Goal: Task Accomplishment & Management: Manage account settings

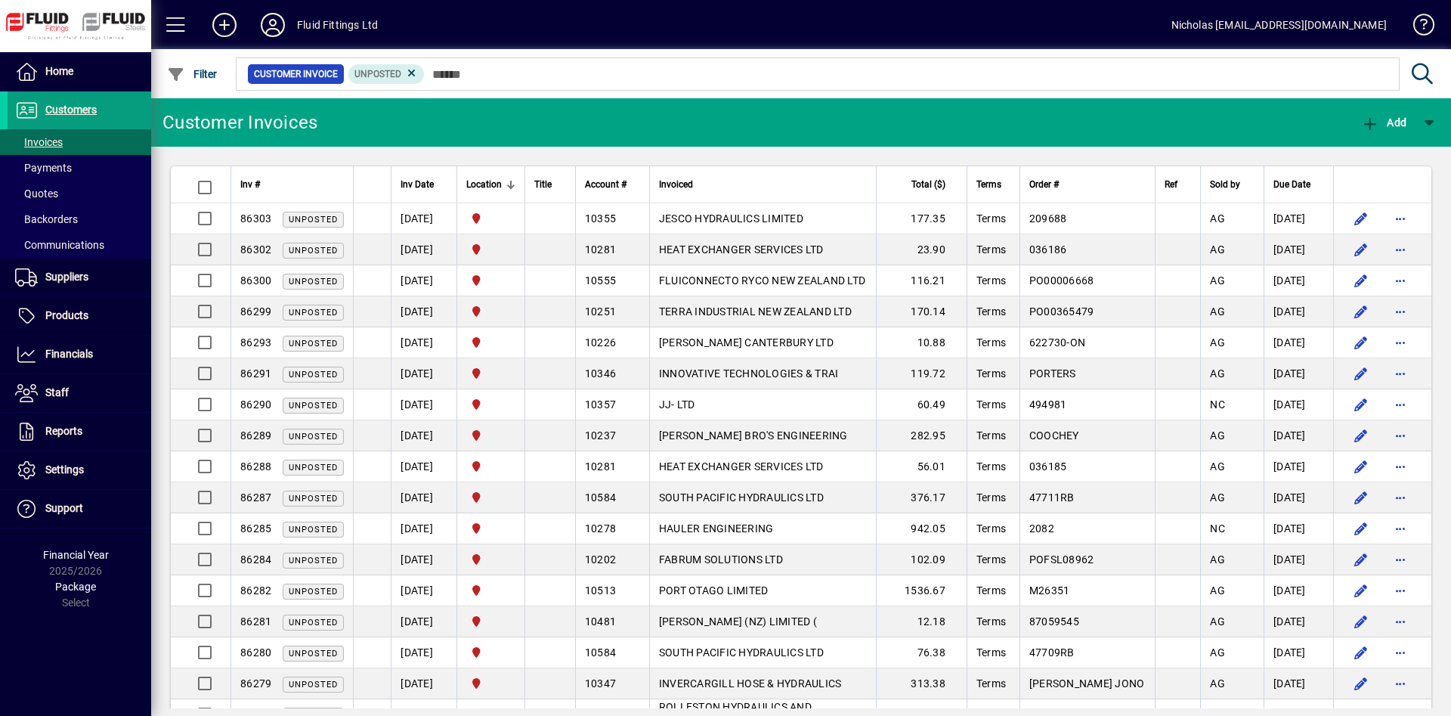
click at [107, 173] on span at bounding box center [80, 168] width 144 height 36
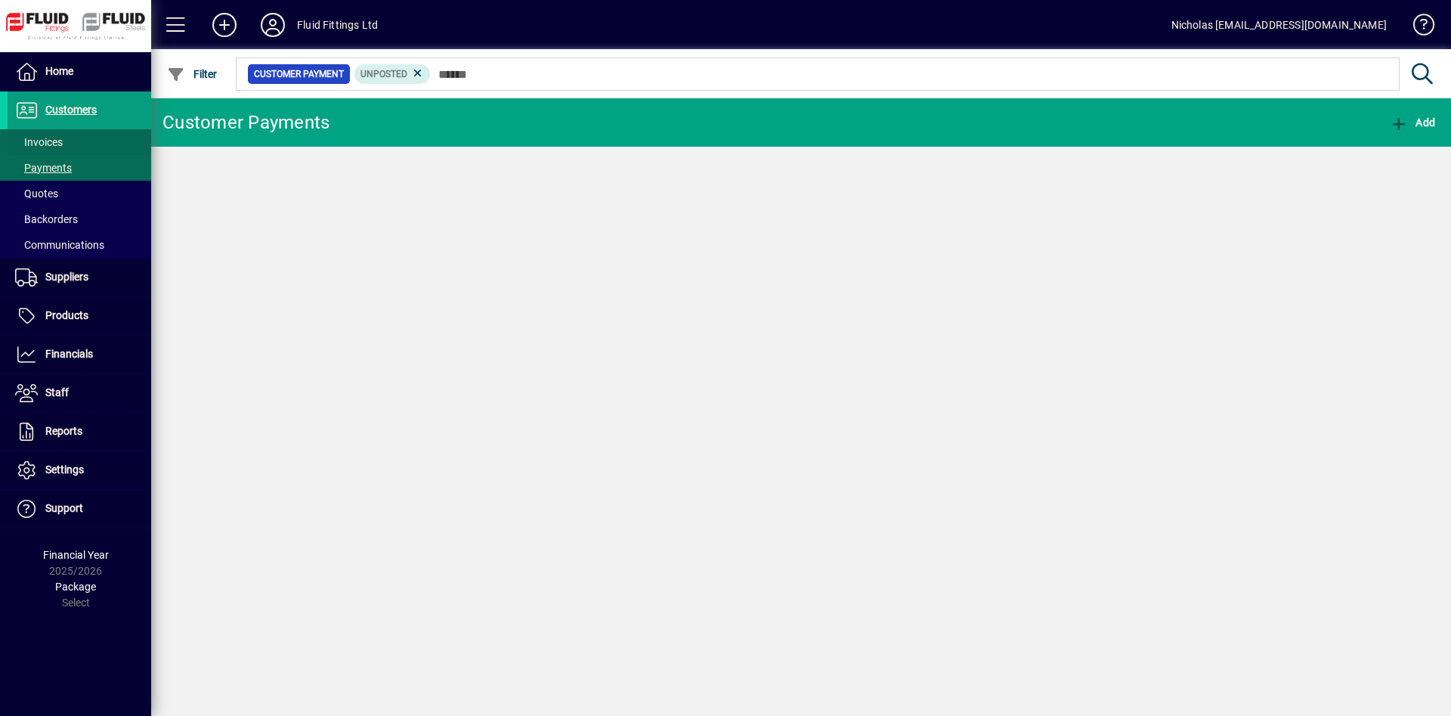
click at [99, 140] on span at bounding box center [80, 142] width 144 height 36
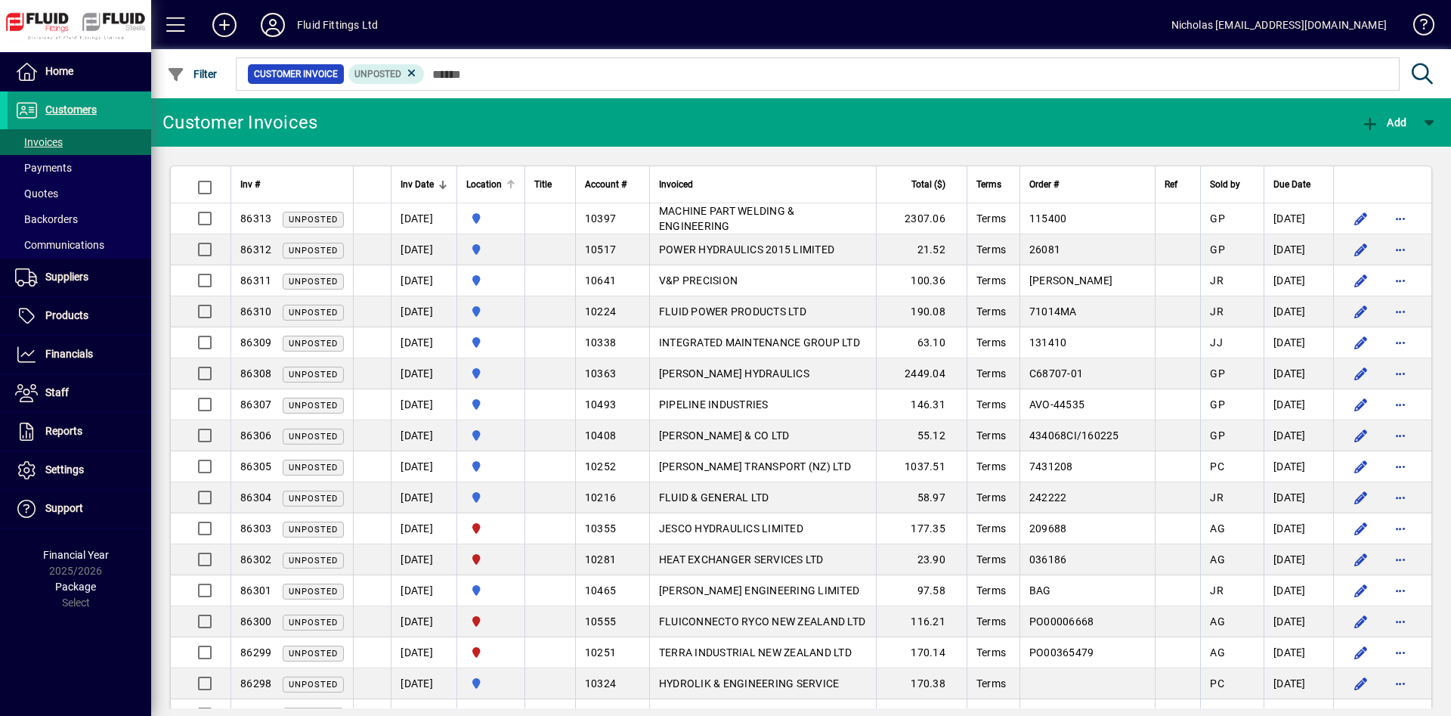
click at [515, 181] on div at bounding box center [510, 184] width 9 height 9
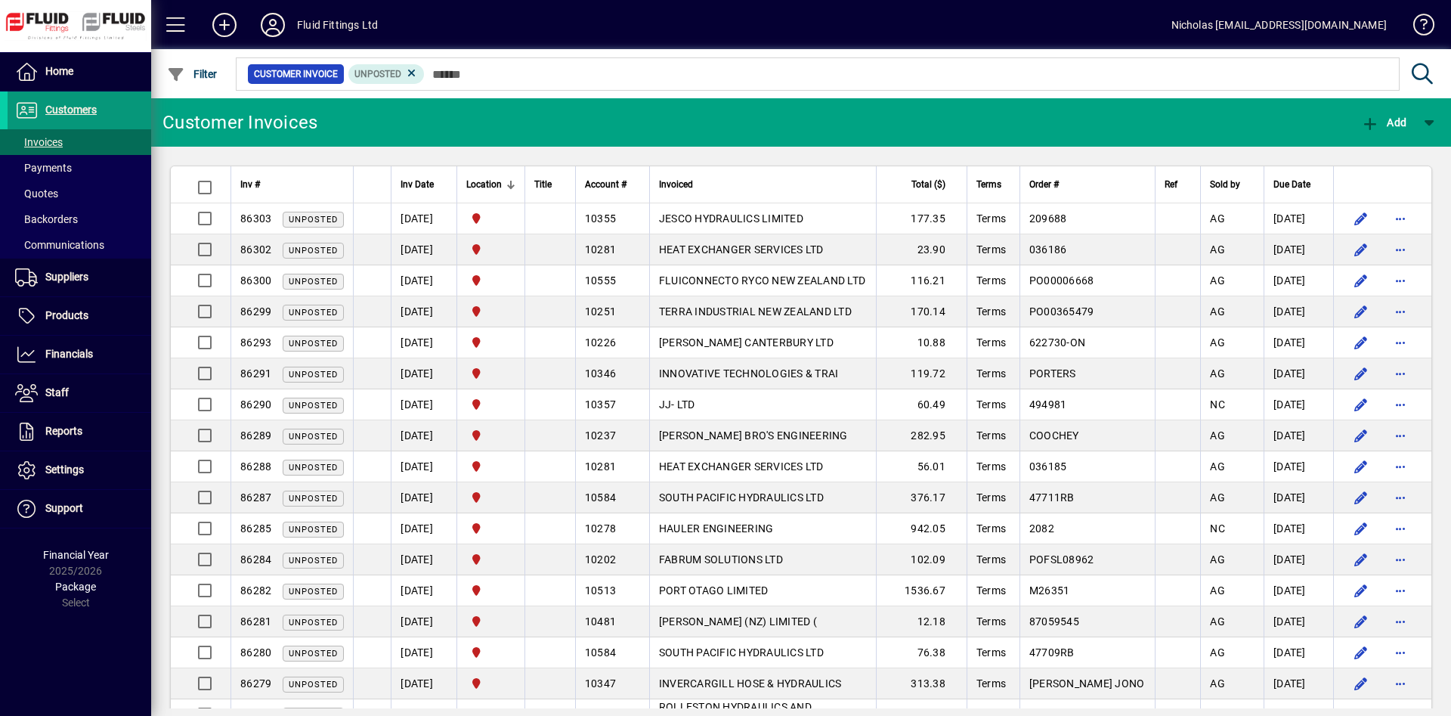
click at [105, 101] on span at bounding box center [80, 110] width 144 height 36
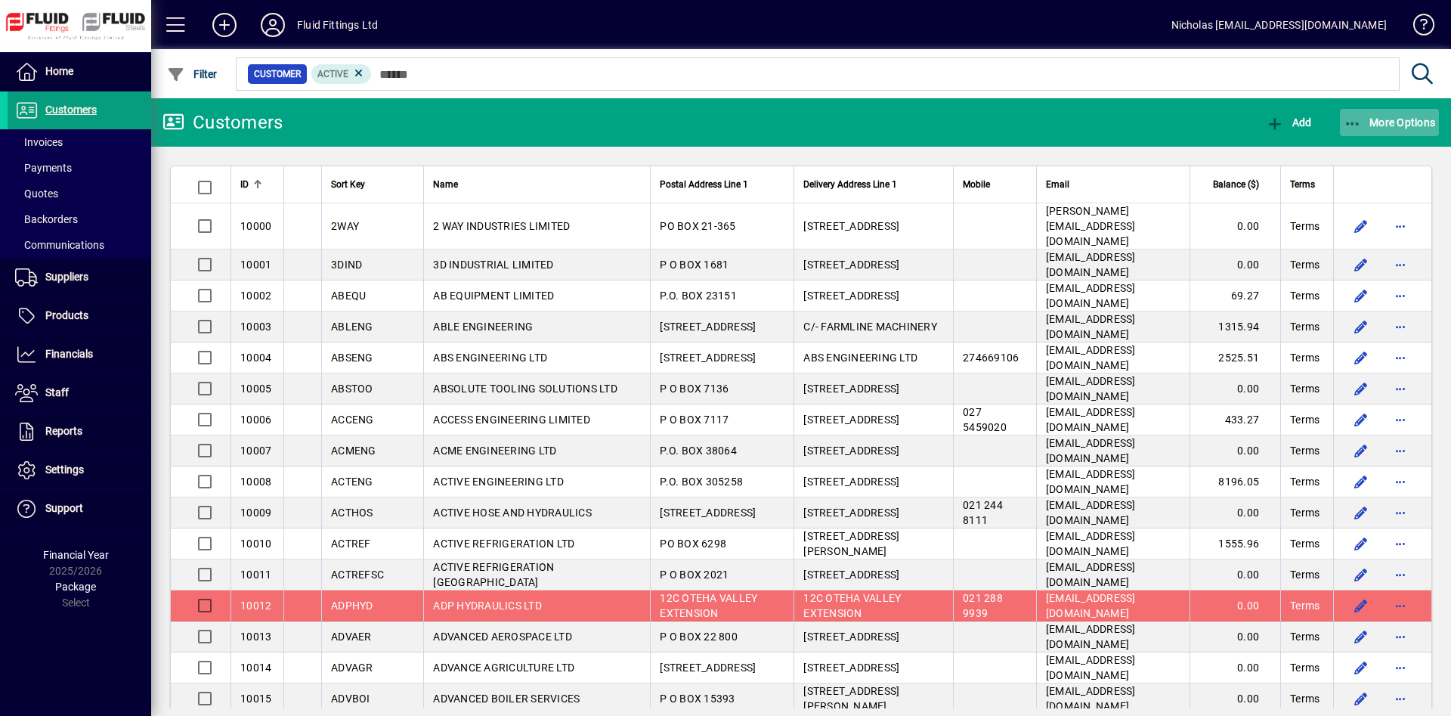
click at [1392, 122] on span "More Options" at bounding box center [1390, 122] width 92 height 12
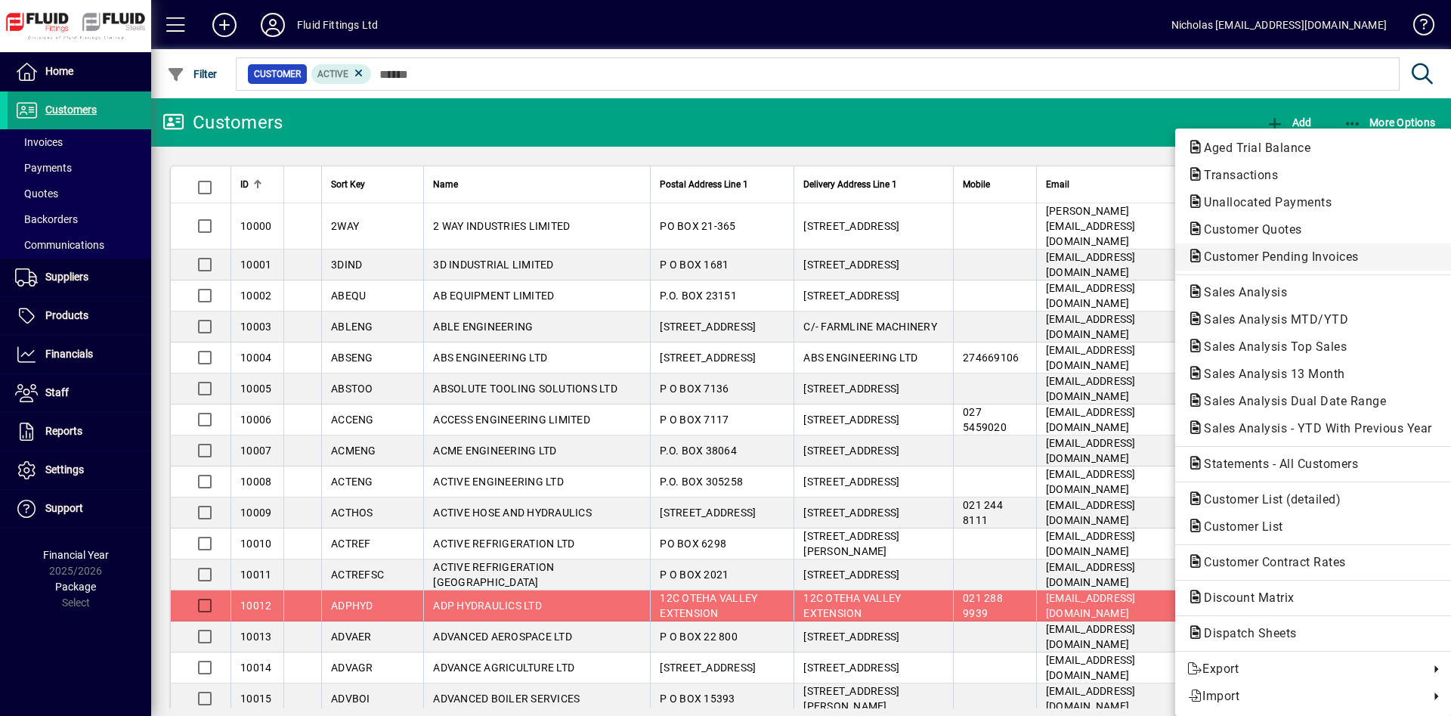
click at [1341, 251] on span "Customer Pending Invoices" at bounding box center [1276, 256] width 179 height 14
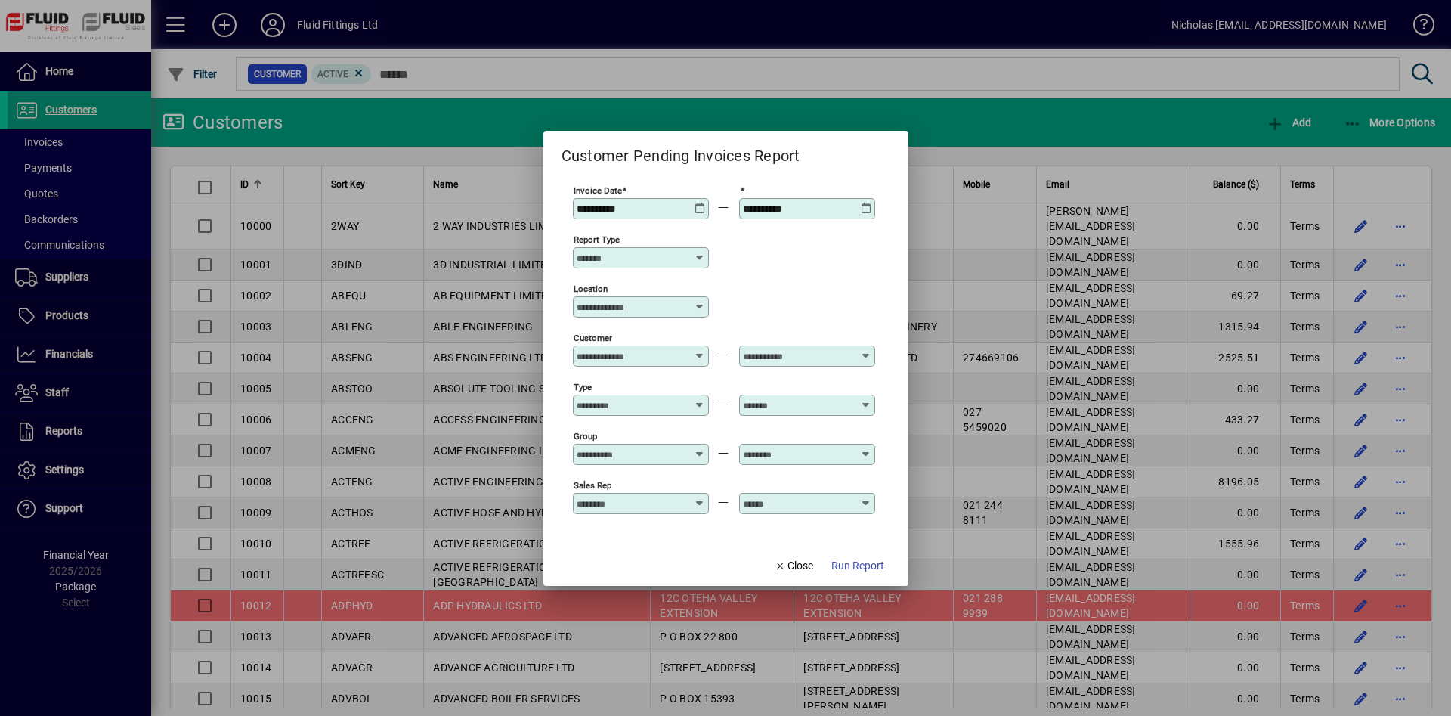
click at [650, 309] on input "Location" at bounding box center [635, 307] width 117 height 12
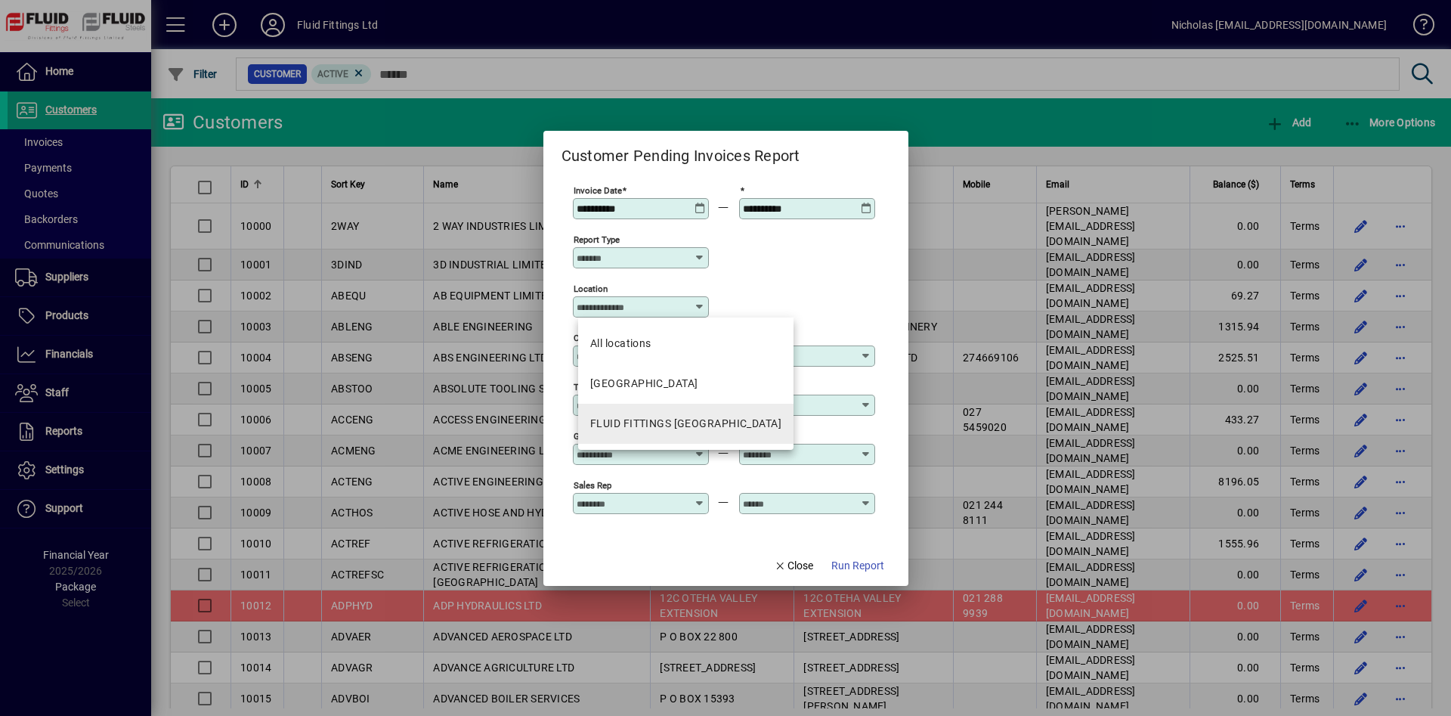
click at [702, 438] on mat-option "FLUID FITTINGS [GEOGRAPHIC_DATA]" at bounding box center [685, 424] width 215 height 40
type input "**********"
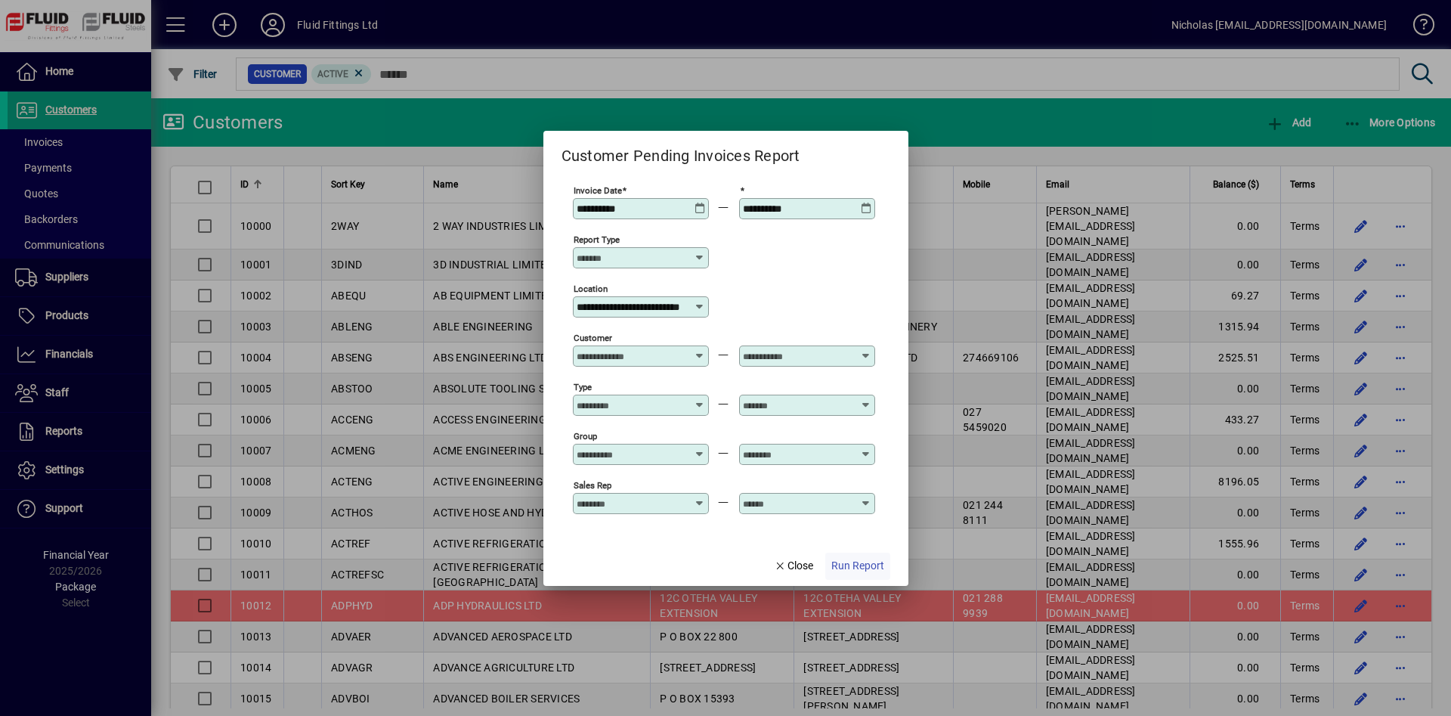
click at [870, 567] on span "Run Report" at bounding box center [857, 566] width 53 height 16
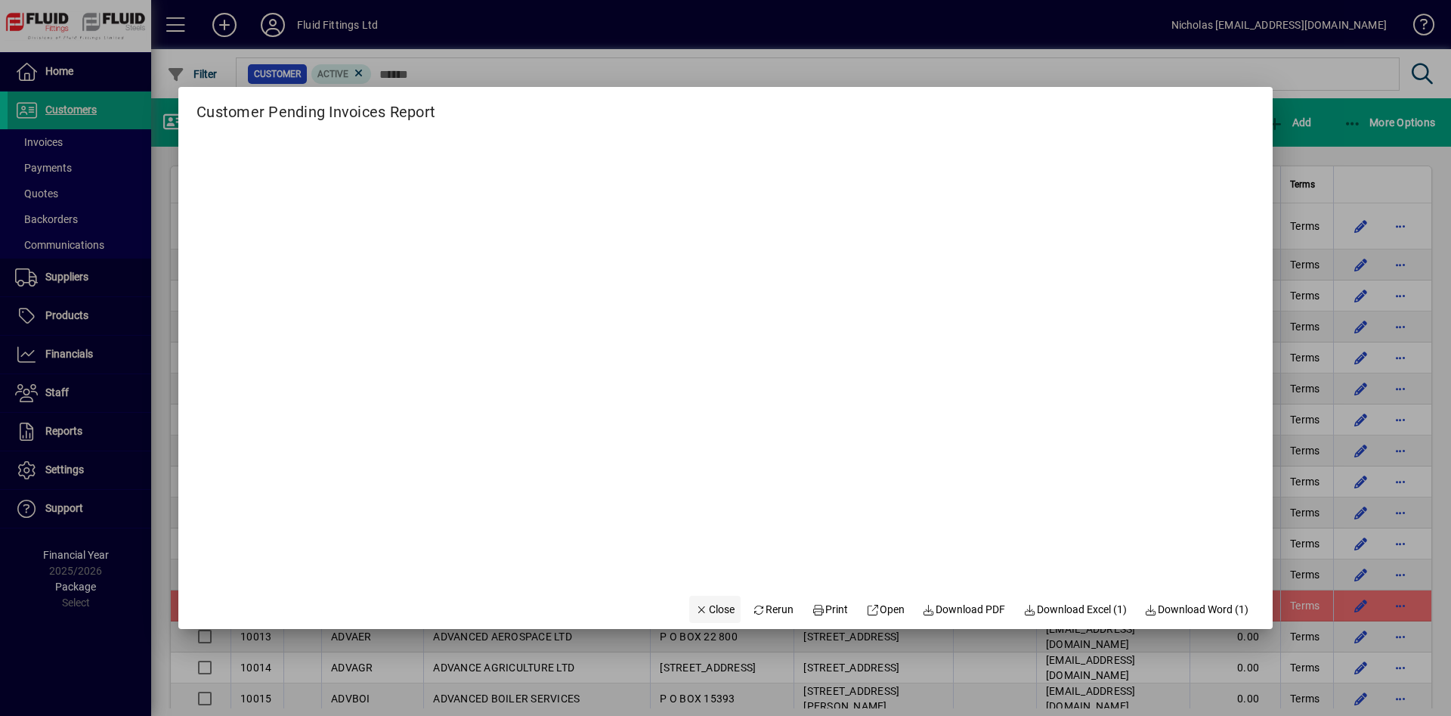
click at [710, 604] on span "Close" at bounding box center [714, 610] width 39 height 16
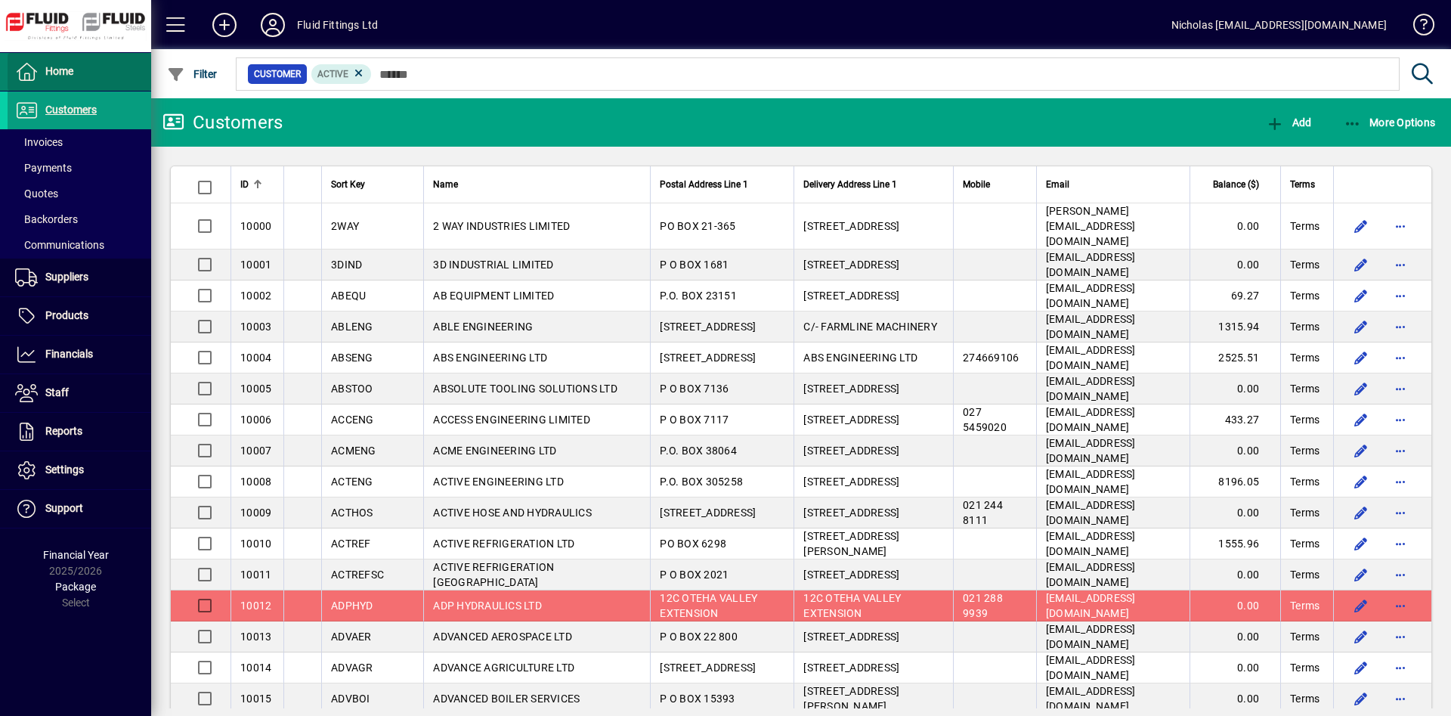
click at [114, 85] on span at bounding box center [80, 72] width 144 height 36
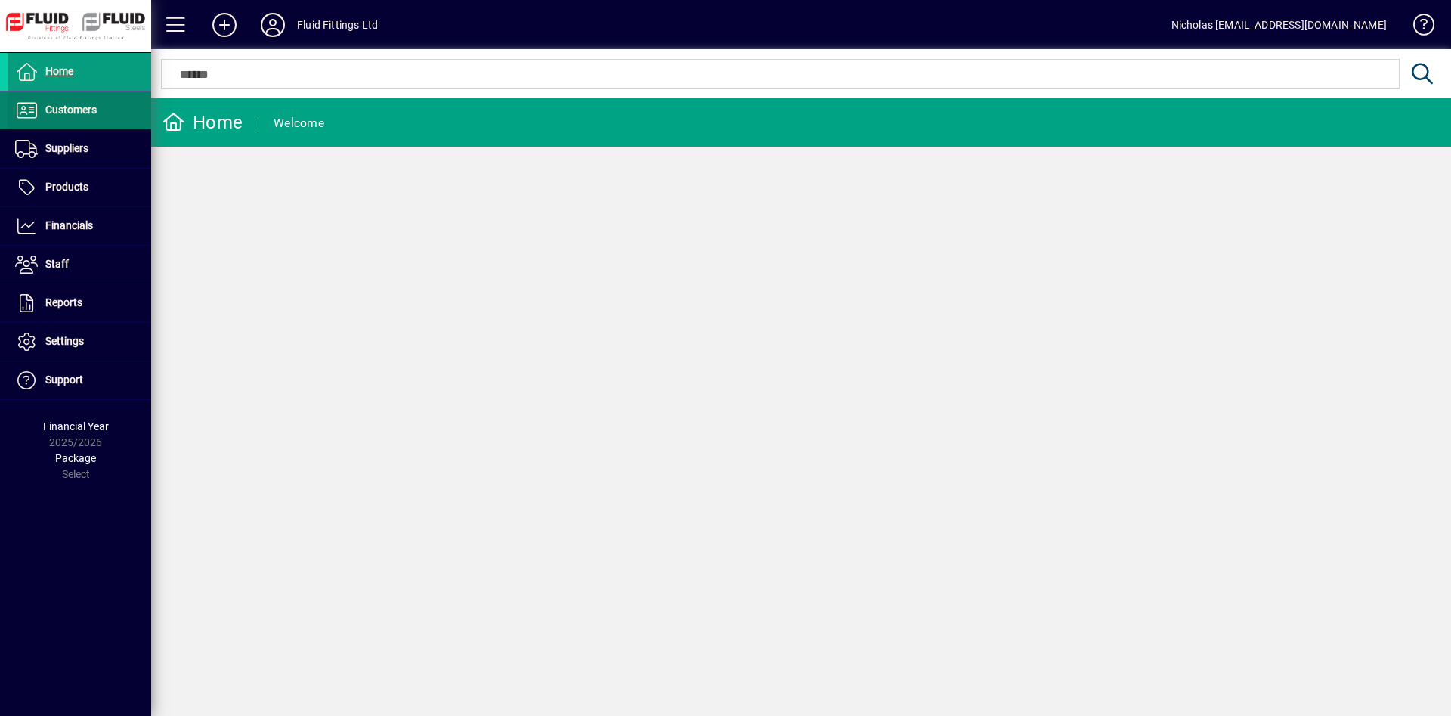
click at [125, 110] on span at bounding box center [80, 110] width 144 height 36
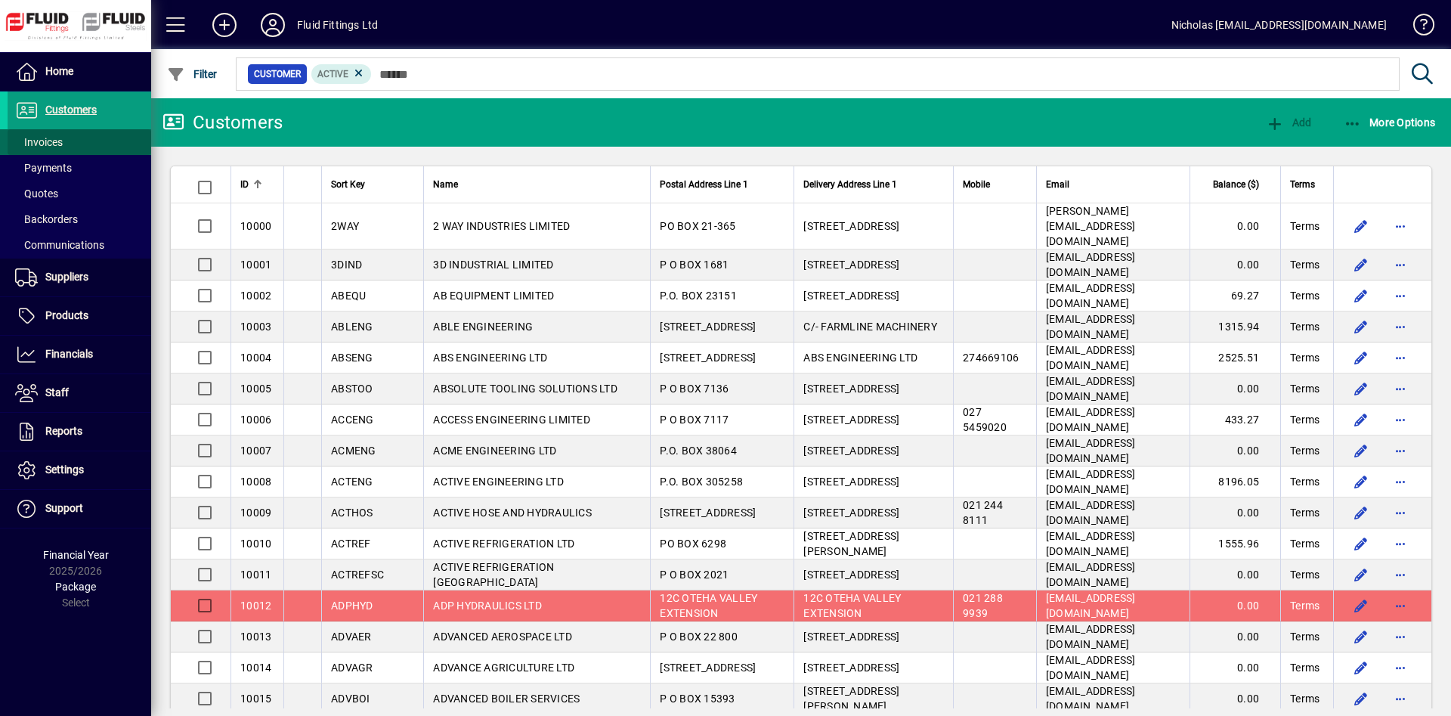
click at [123, 135] on span at bounding box center [80, 142] width 144 height 36
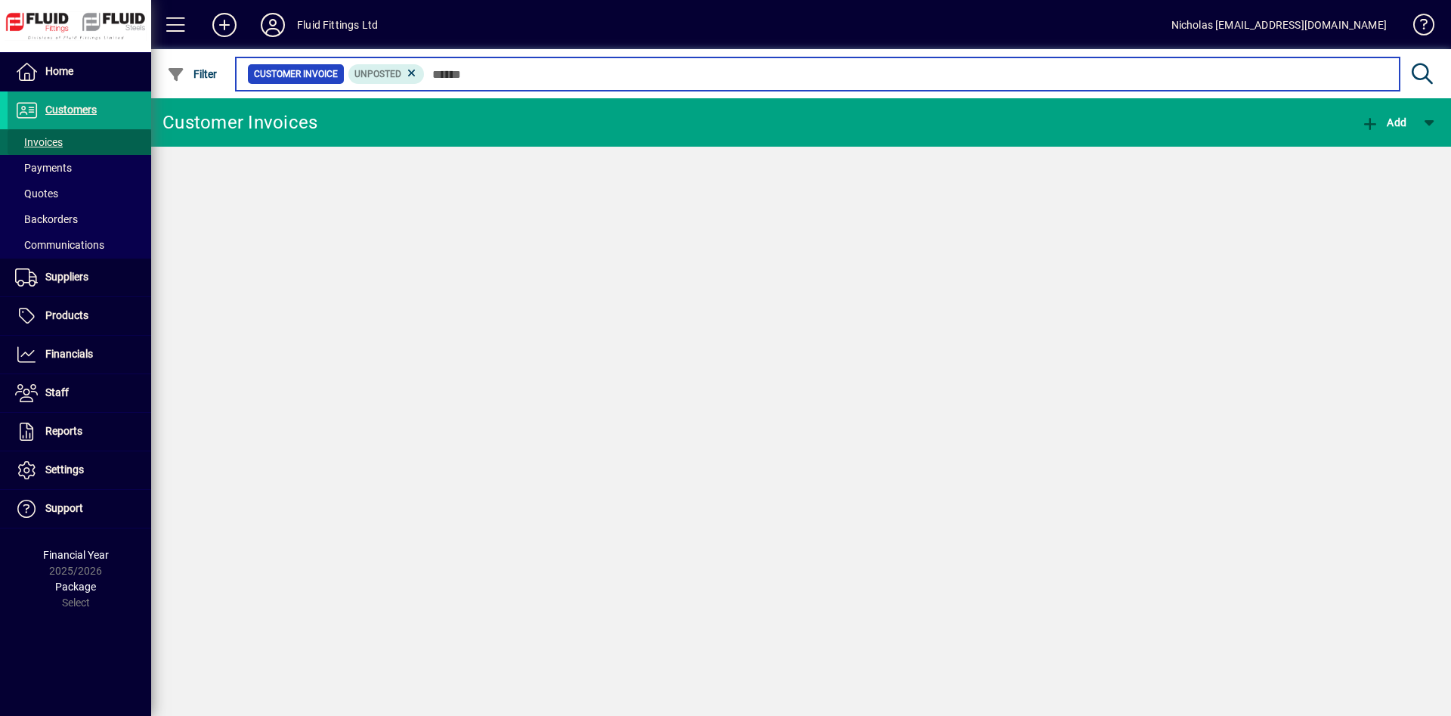
click at [664, 73] on input "text" at bounding box center [906, 73] width 963 height 21
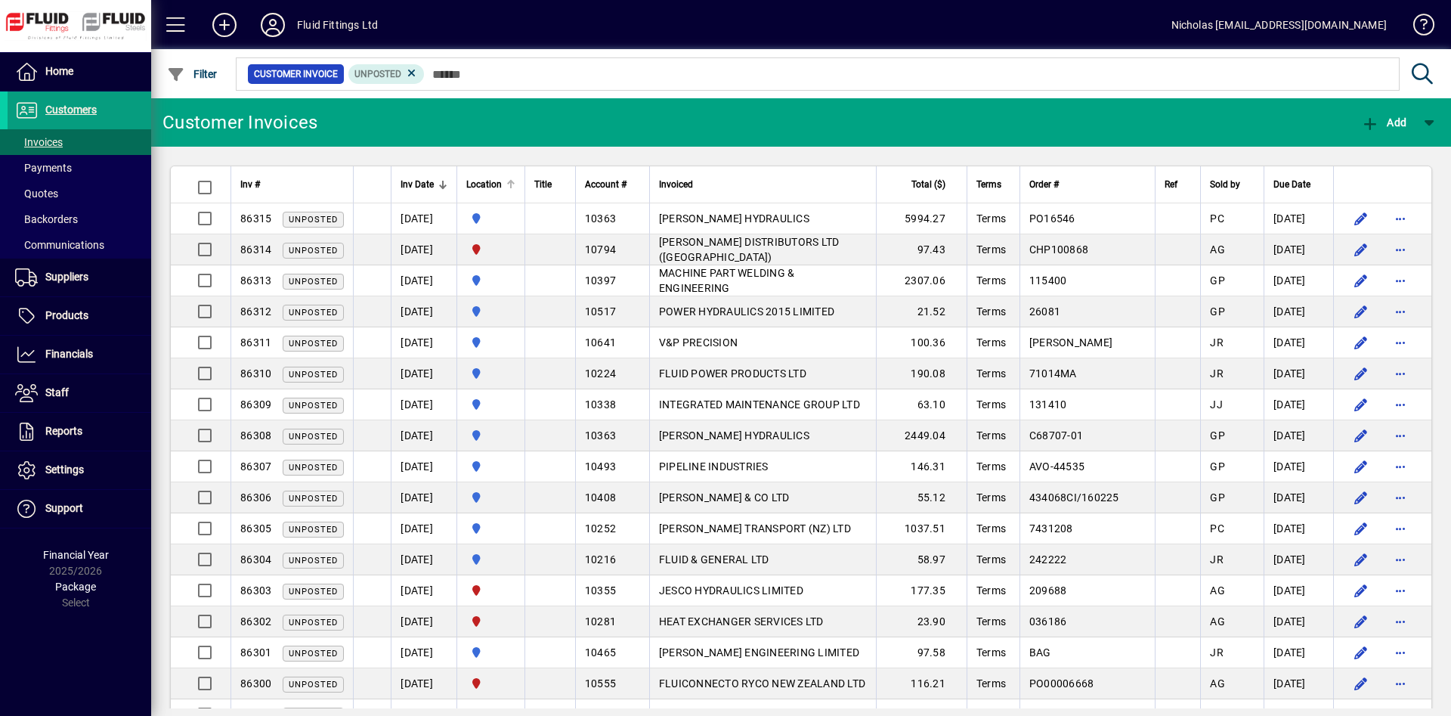
click at [515, 178] on div "Location" at bounding box center [490, 184] width 49 height 17
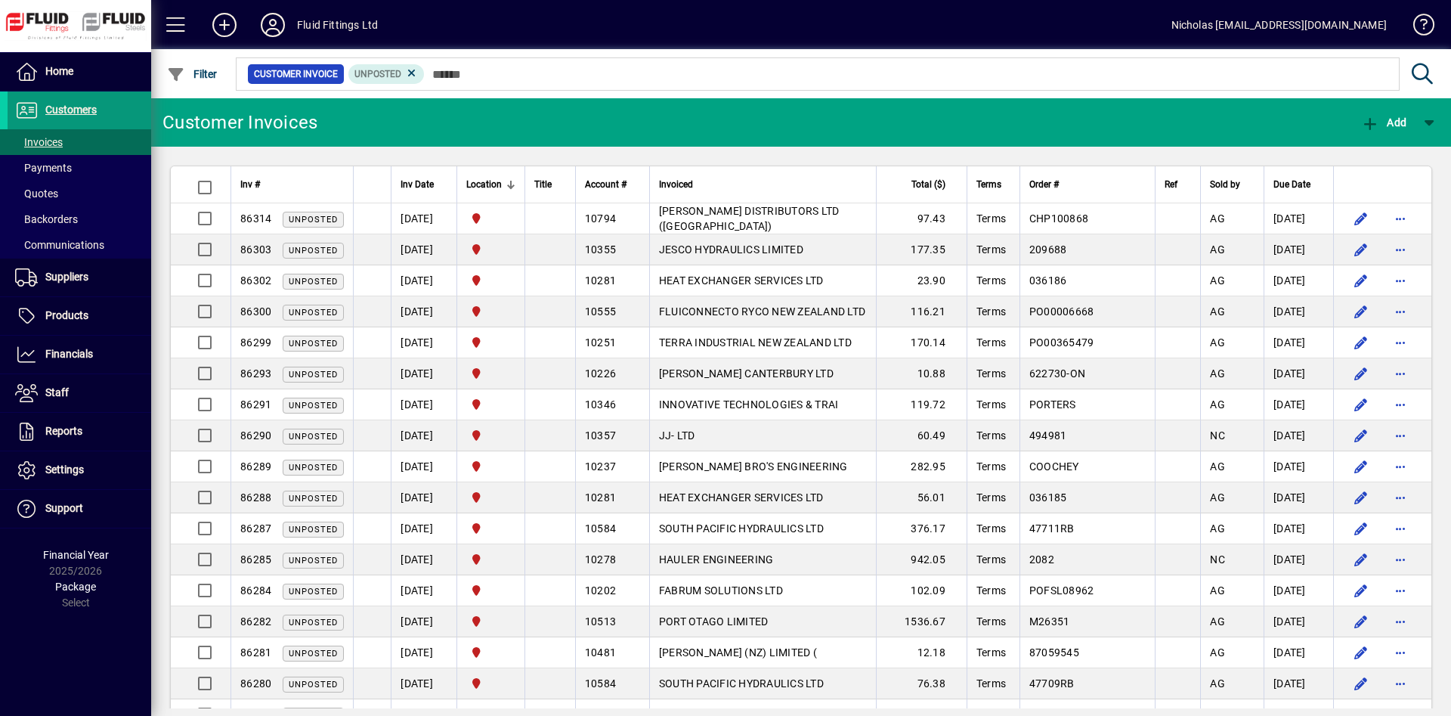
click at [133, 106] on span at bounding box center [80, 110] width 144 height 36
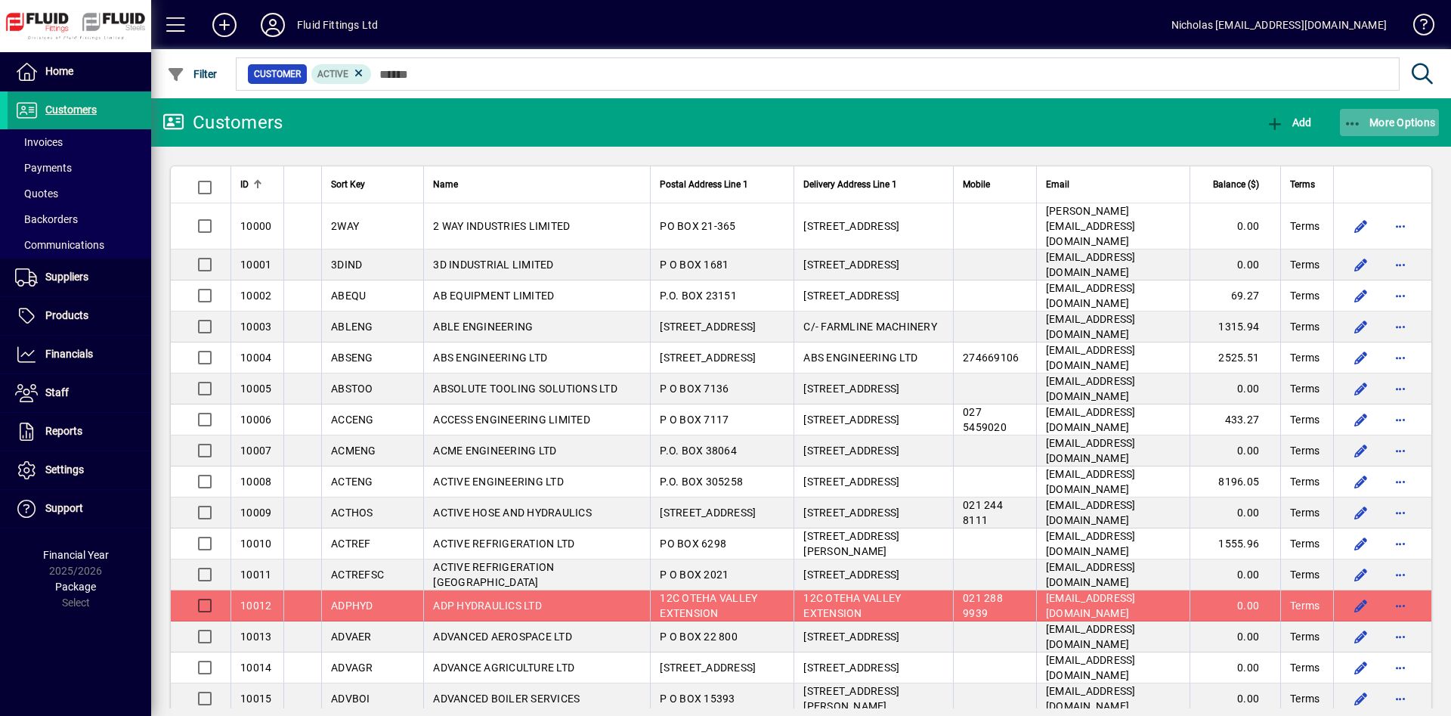
click at [1425, 124] on span "More Options" at bounding box center [1390, 122] width 92 height 12
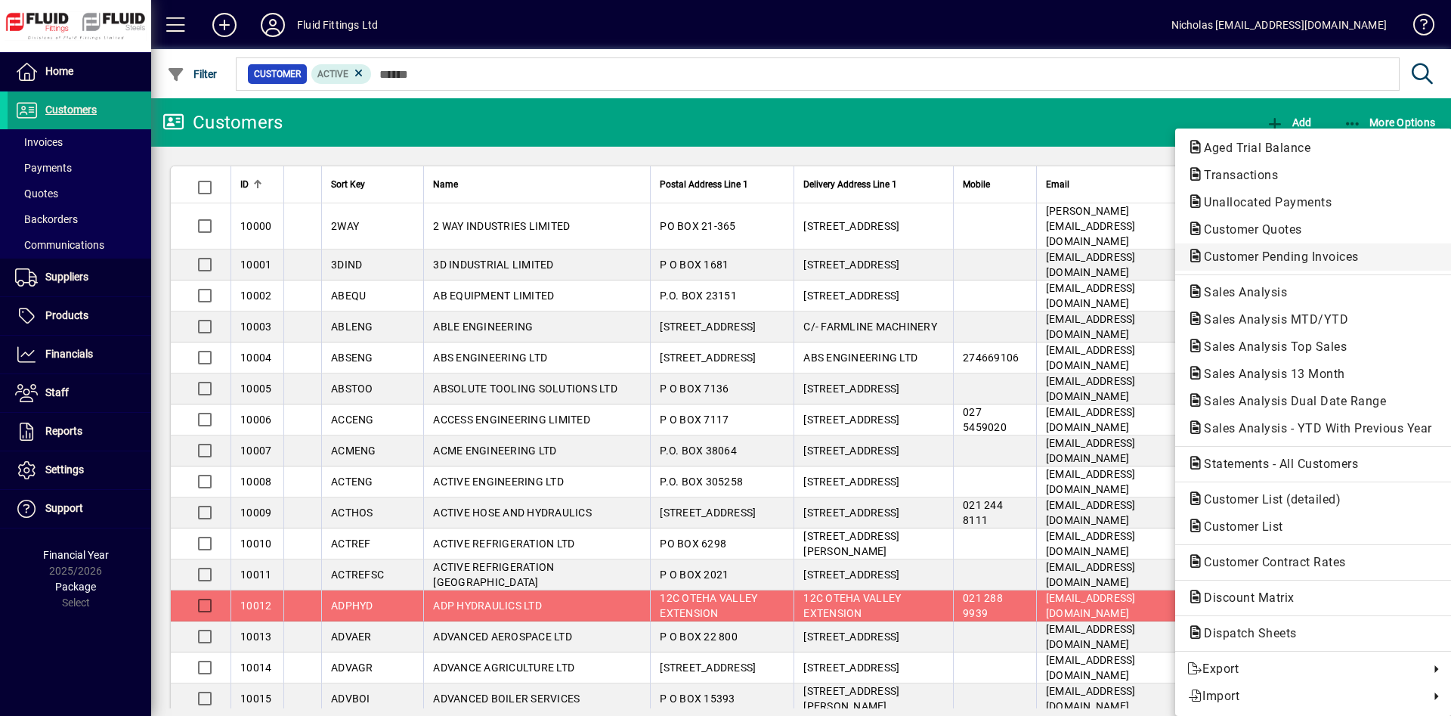
click at [1343, 258] on span "Customer Pending Invoices" at bounding box center [1276, 256] width 179 height 14
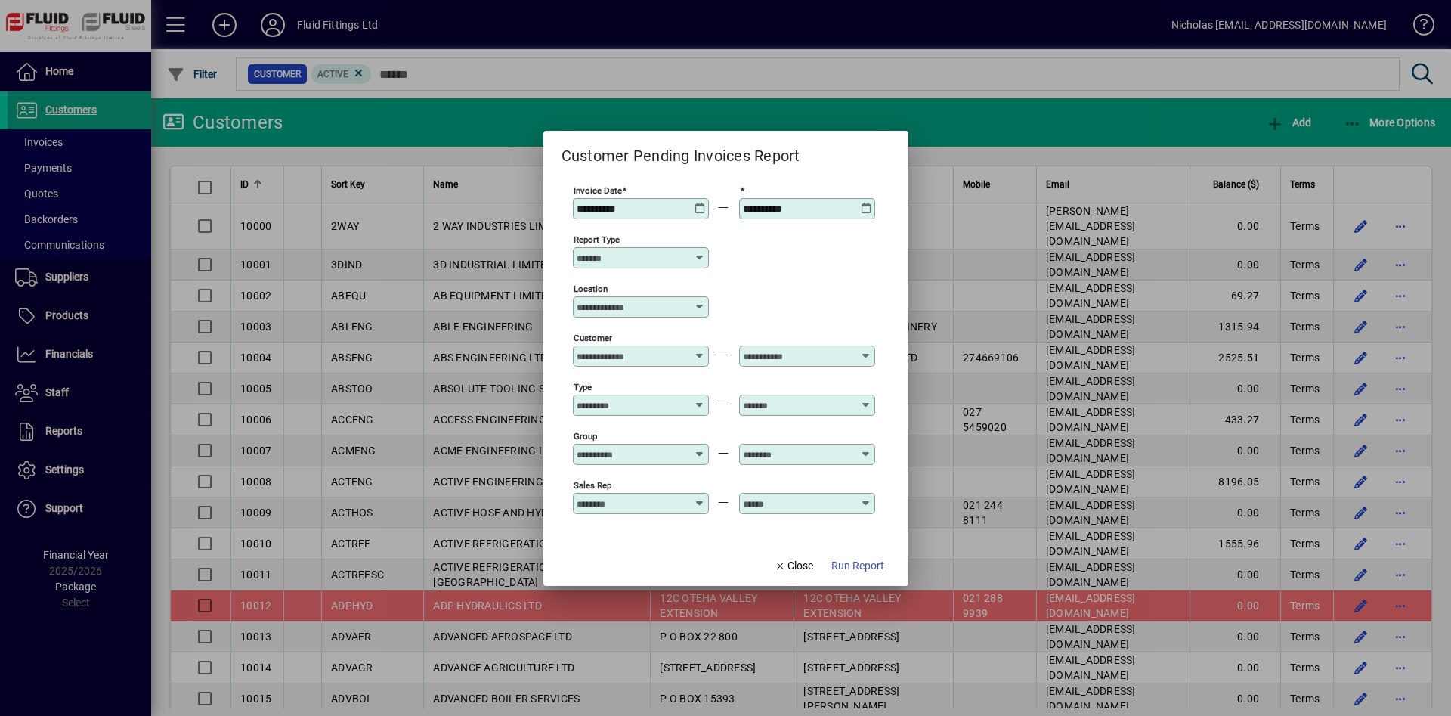
click at [648, 302] on input "Location" at bounding box center [635, 307] width 117 height 12
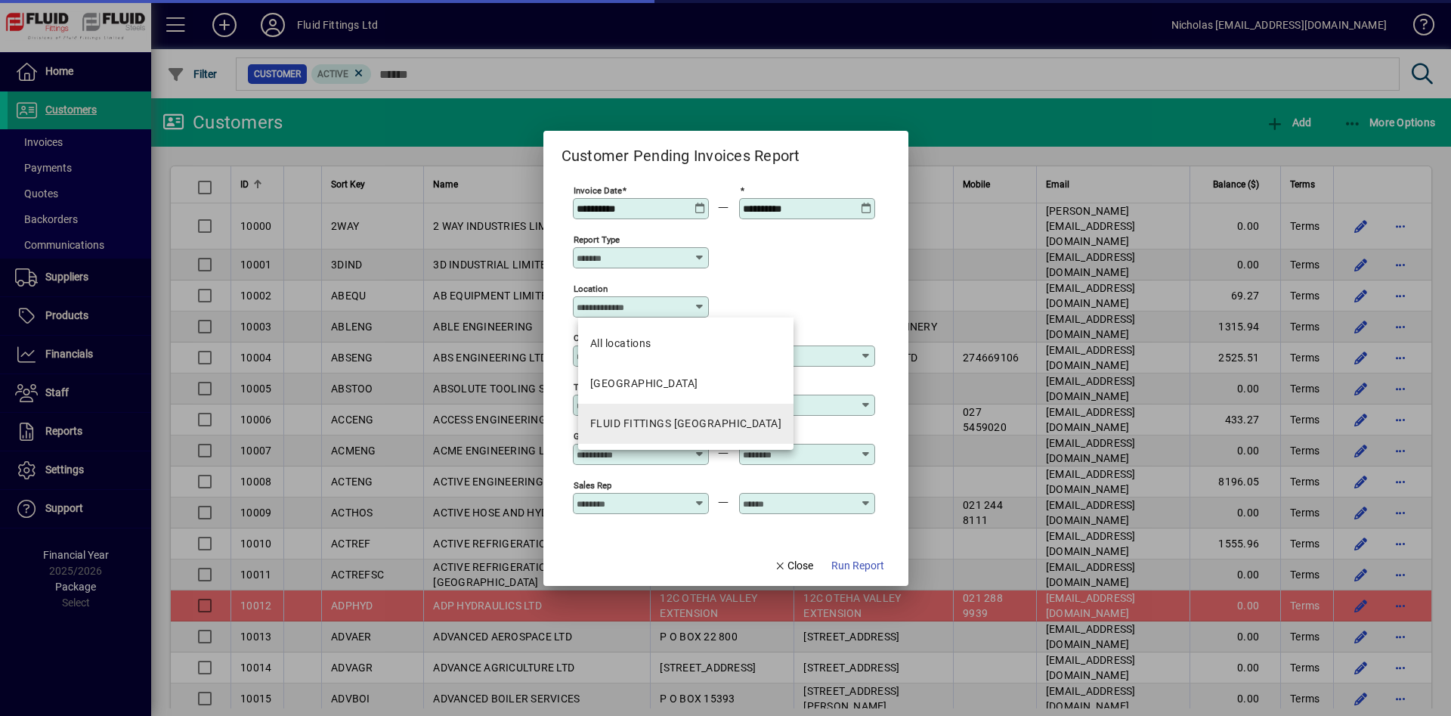
click at [709, 413] on mat-option "FLUID FITTINGS [GEOGRAPHIC_DATA]" at bounding box center [685, 424] width 215 height 40
type input "**********"
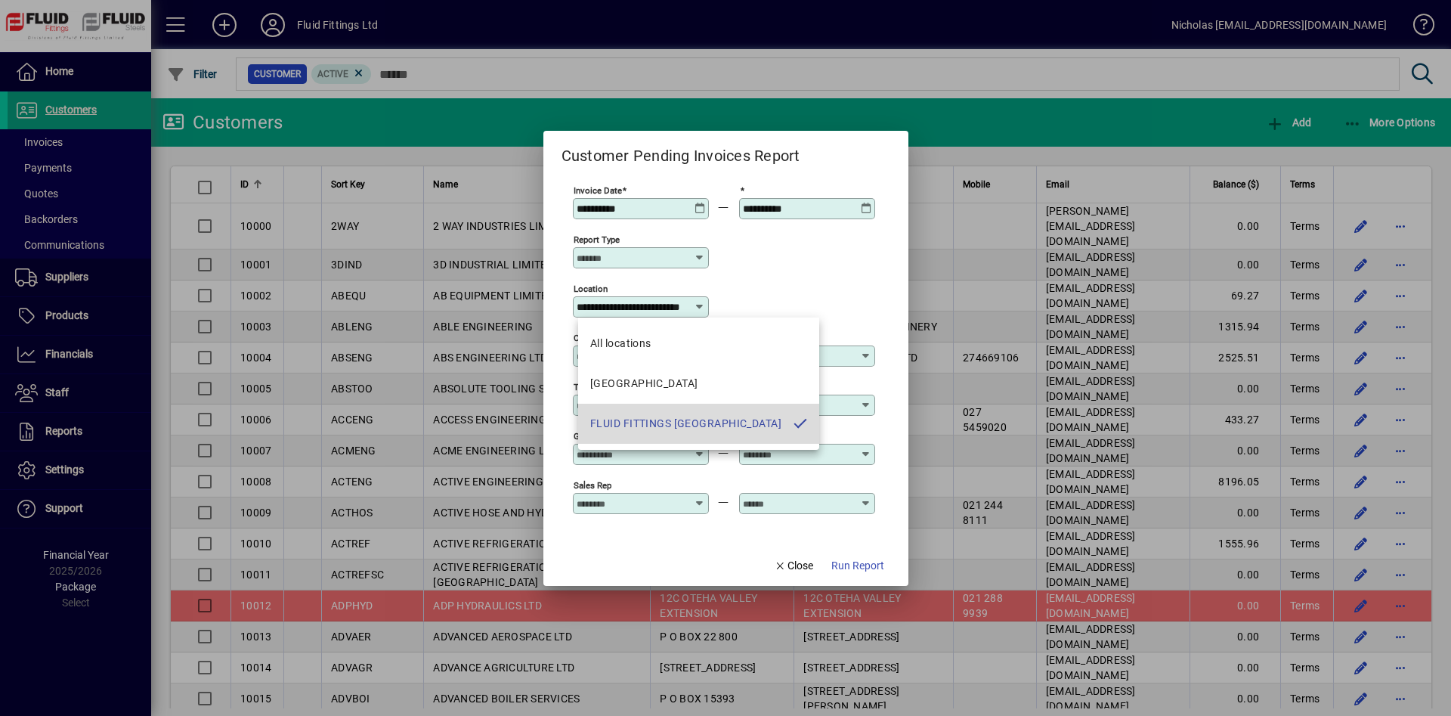
scroll to position [0, 45]
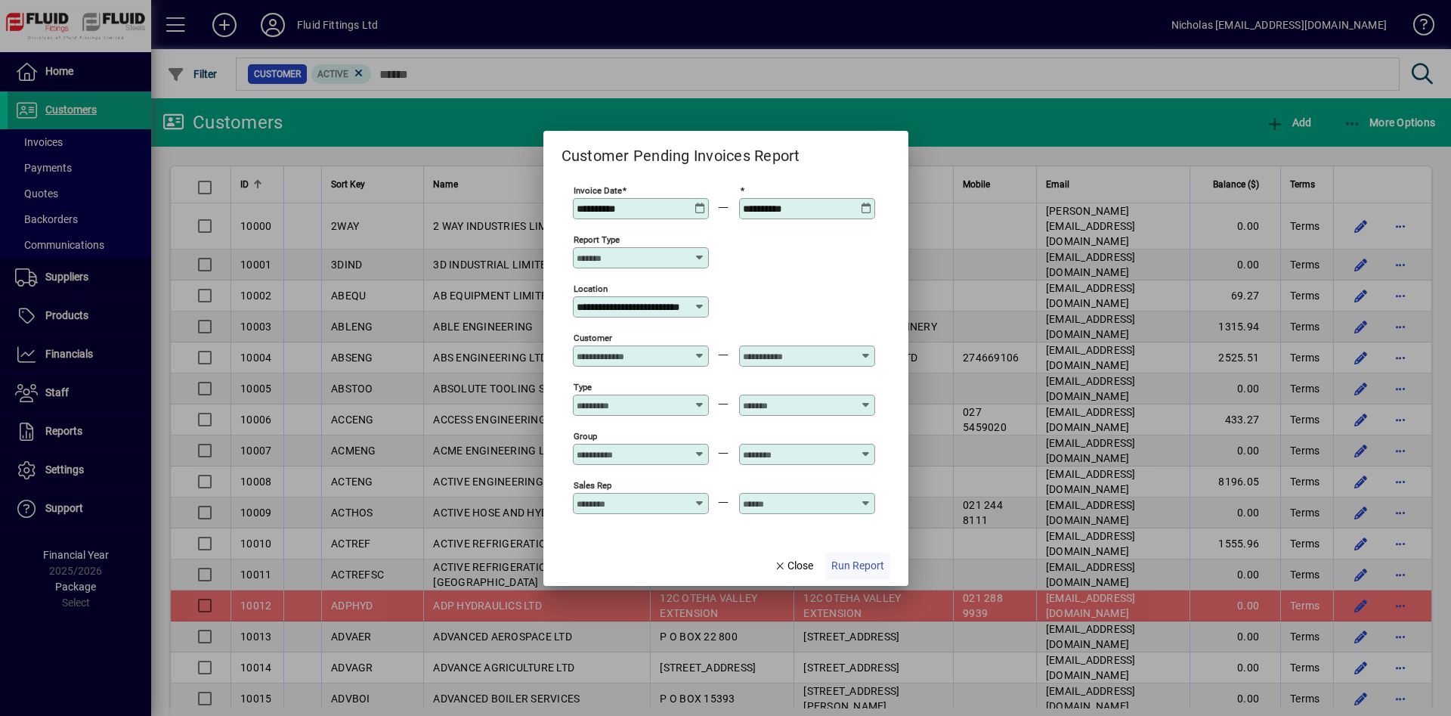
click at [850, 556] on span "button" at bounding box center [857, 566] width 65 height 36
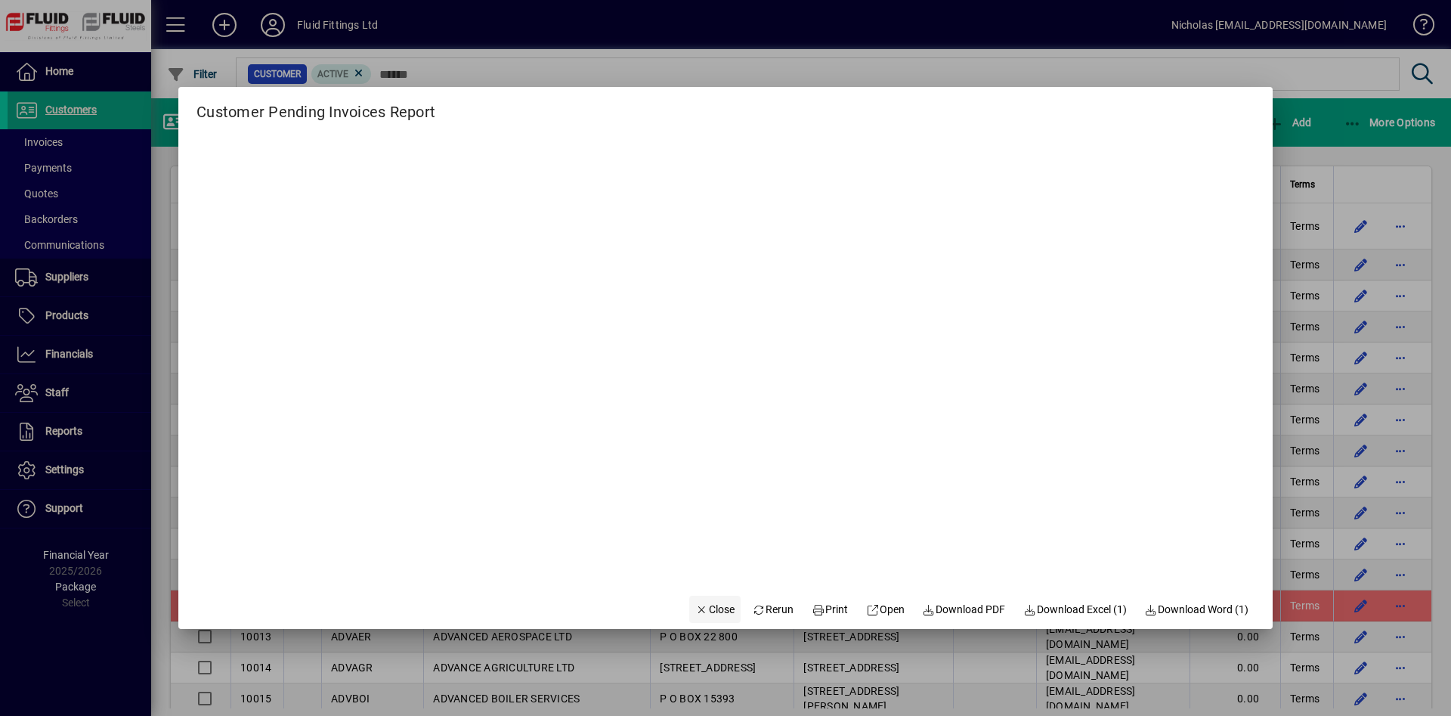
click at [719, 595] on span "button" at bounding box center [714, 609] width 51 height 36
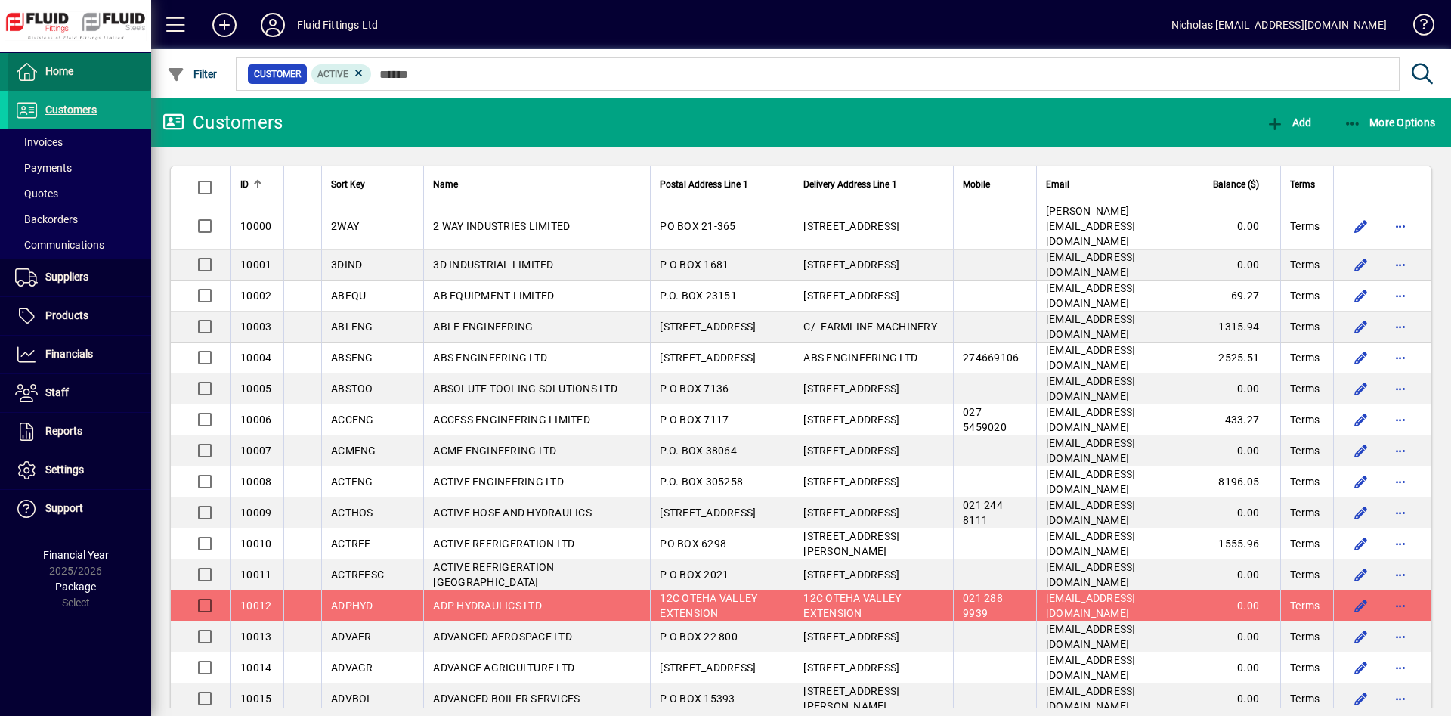
click at [41, 73] on span "Home" at bounding box center [41, 72] width 66 height 18
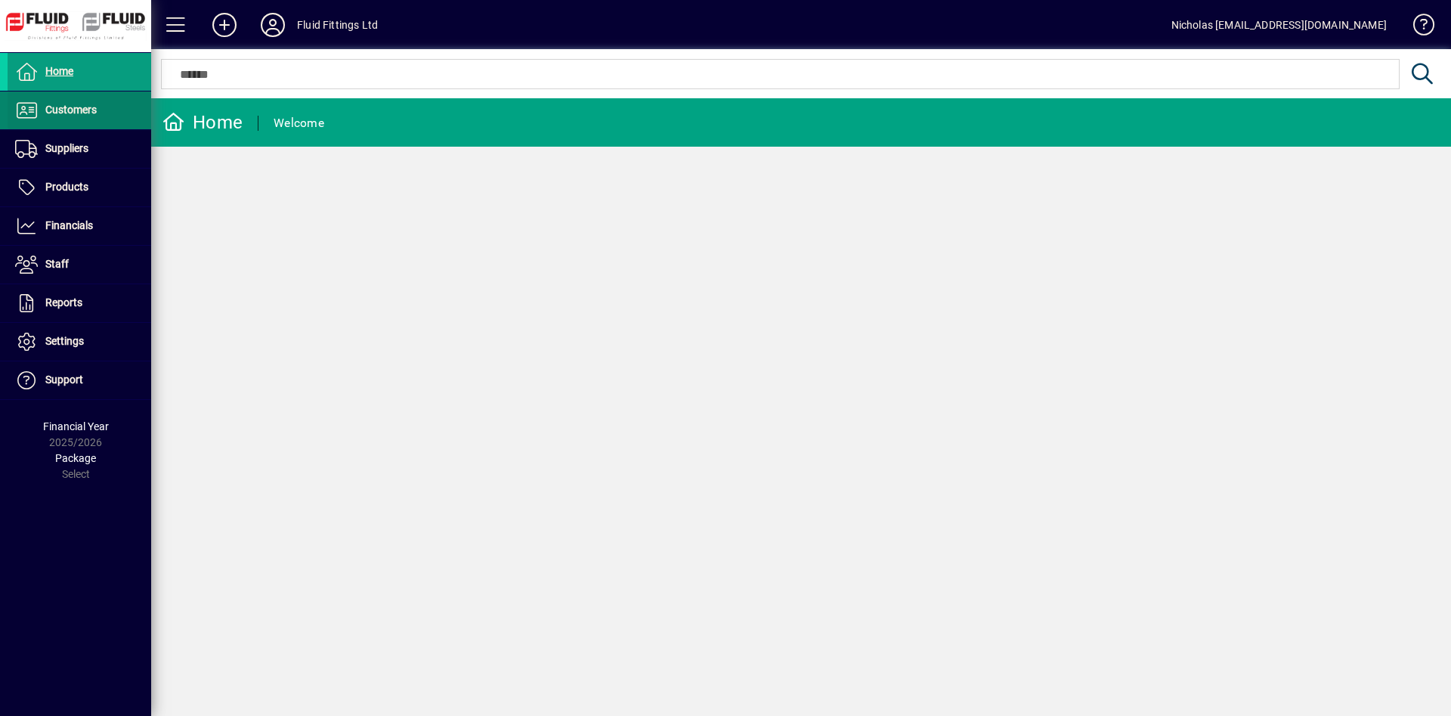
click at [68, 101] on span "Customers" at bounding box center [52, 110] width 89 height 18
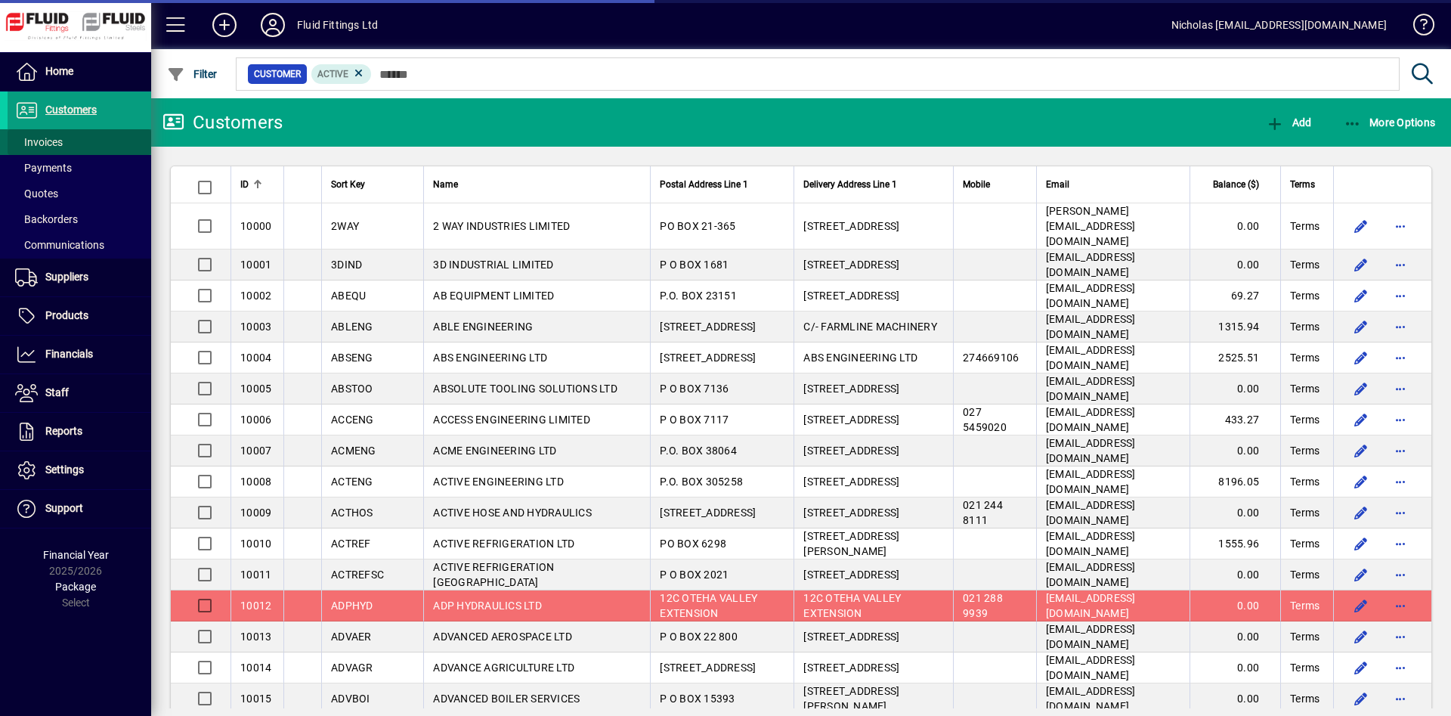
click at [106, 148] on span at bounding box center [80, 142] width 144 height 36
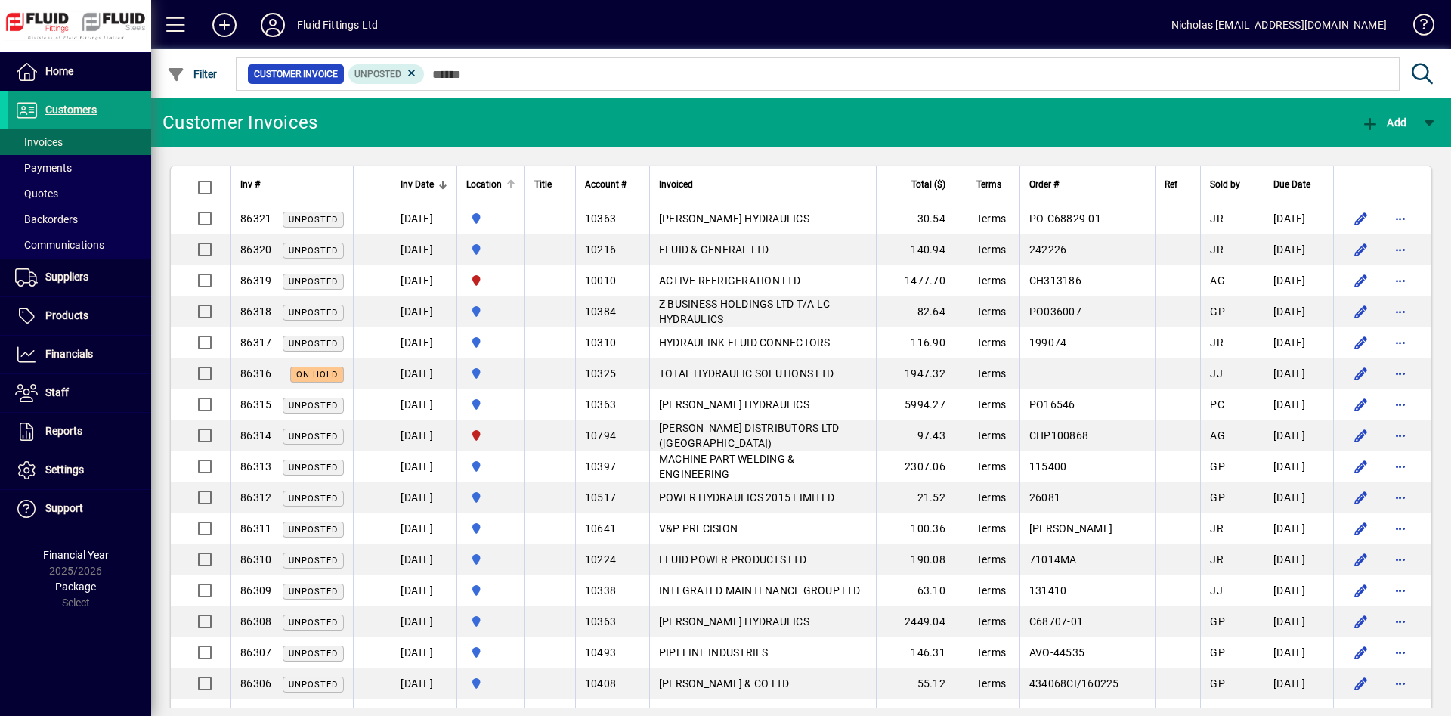
click at [515, 181] on div at bounding box center [510, 181] width 9 height 2
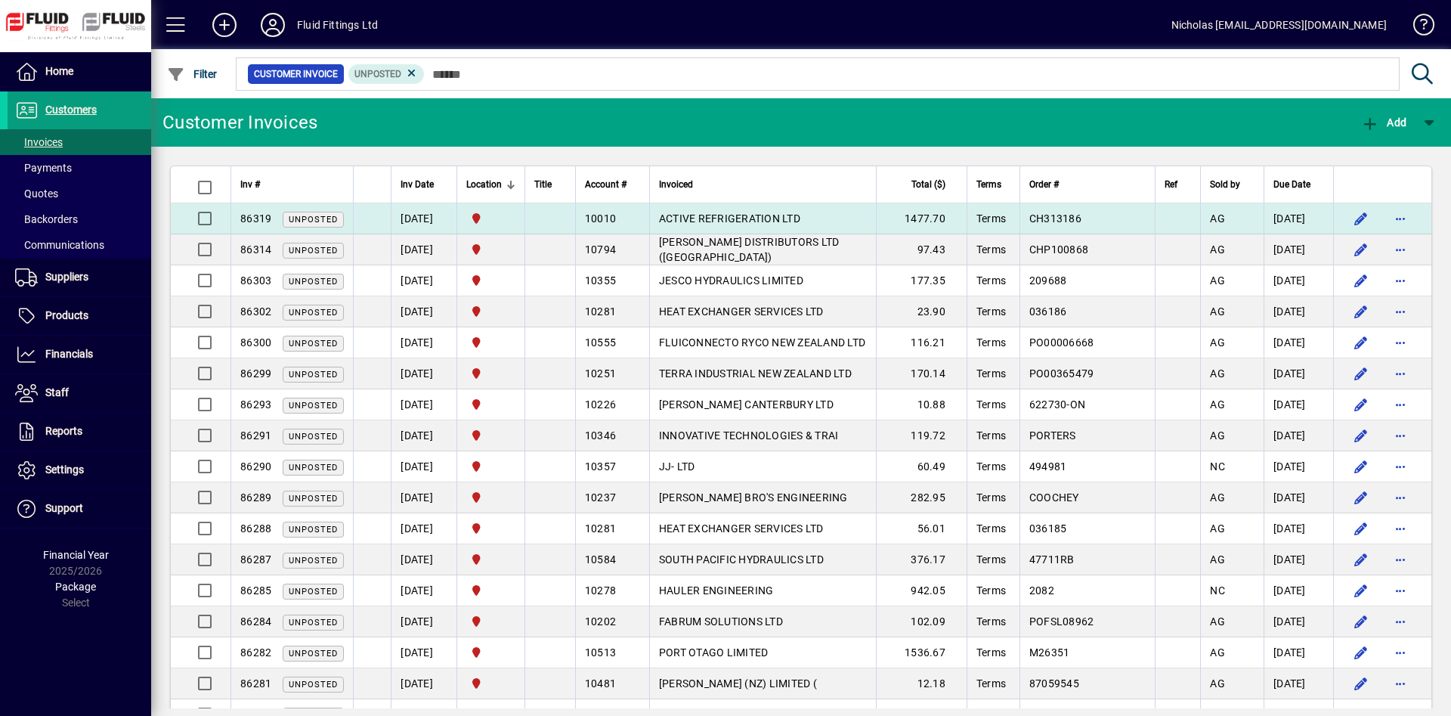
click at [844, 217] on td "ACTIVE REFRIGERATION LTD" at bounding box center [762, 218] width 227 height 31
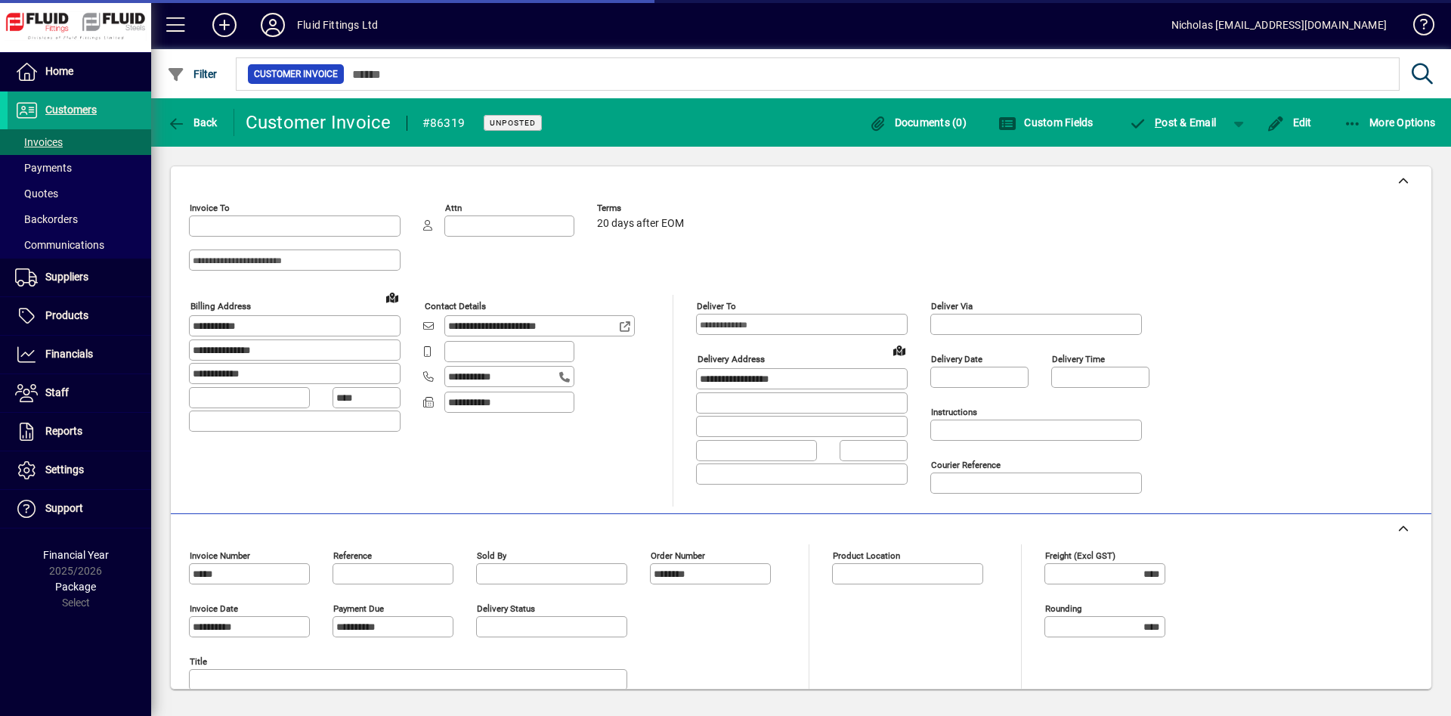
type input "**********"
type input "*********"
type input "**********"
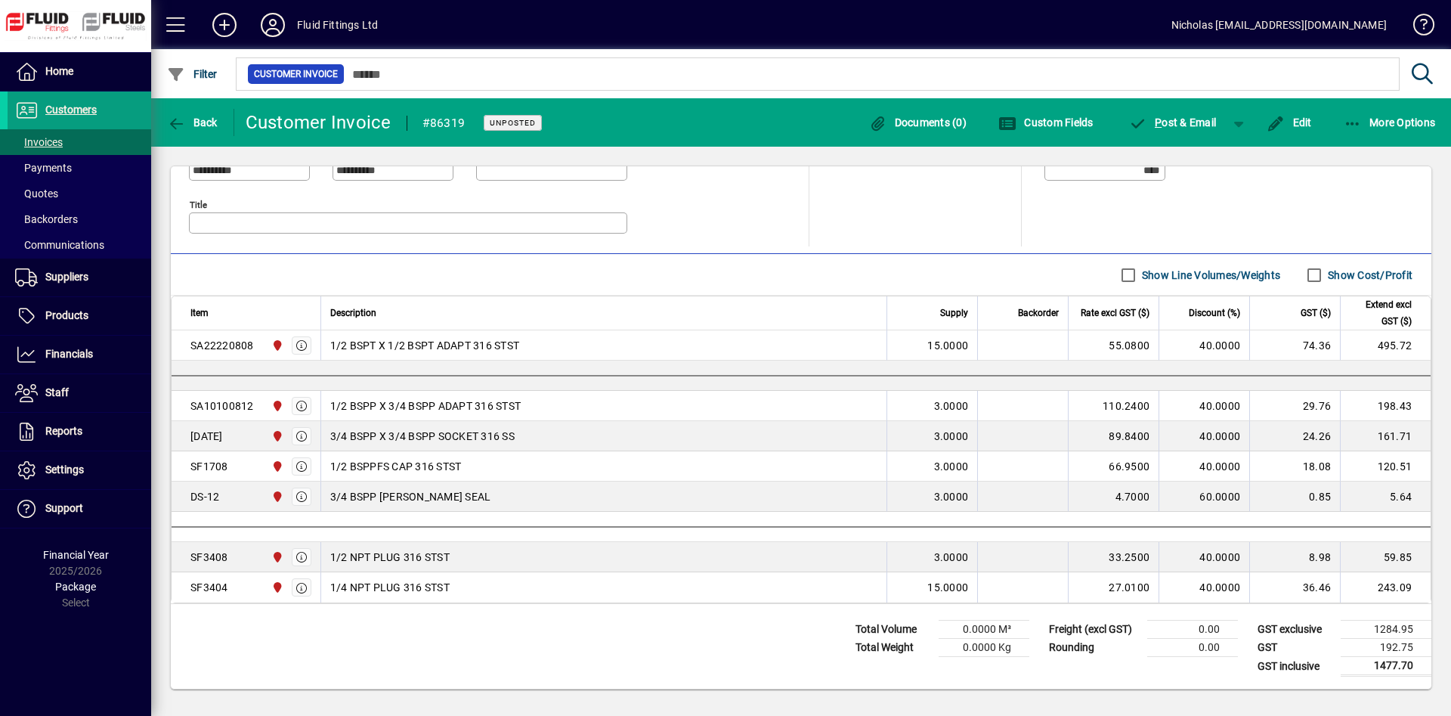
scroll to position [71, 0]
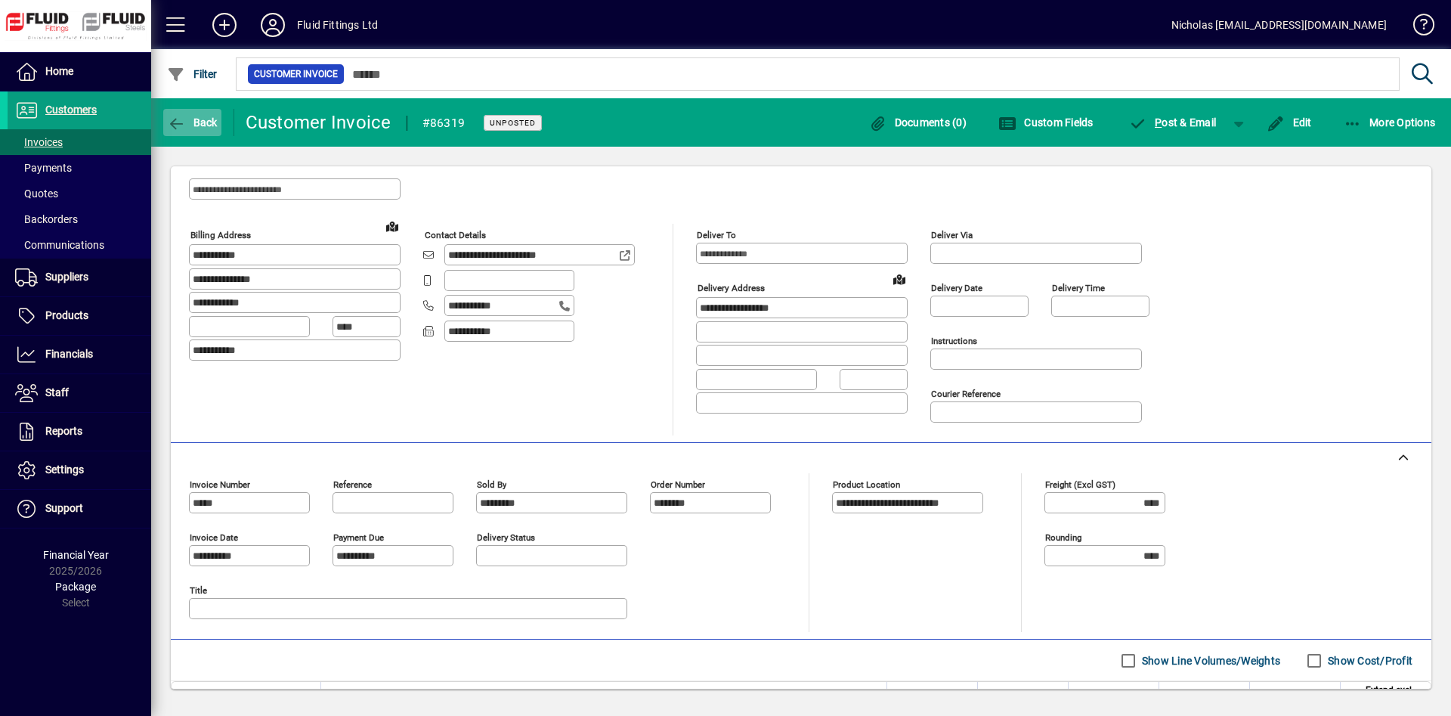
click at [204, 116] on span "button" at bounding box center [192, 122] width 58 height 36
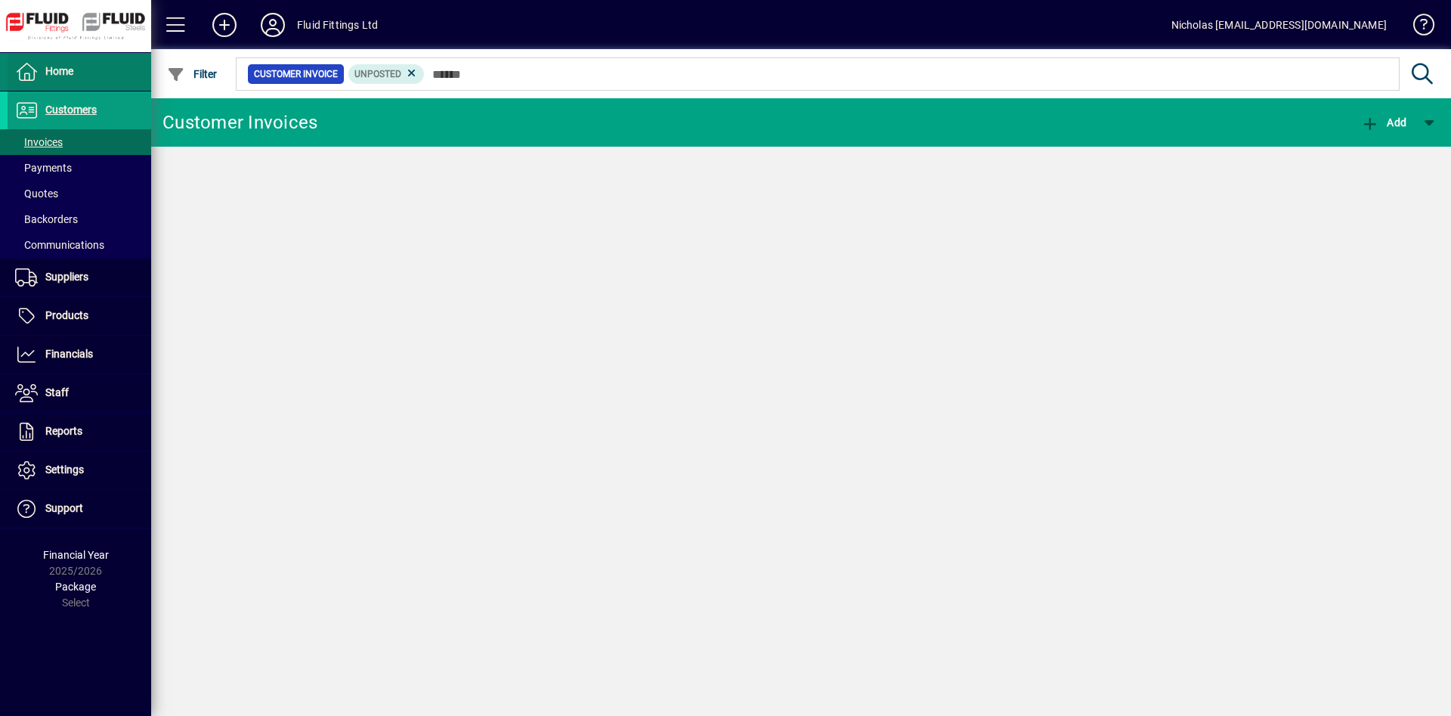
click at [79, 73] on span at bounding box center [80, 72] width 144 height 36
